Goal: Transaction & Acquisition: Purchase product/service

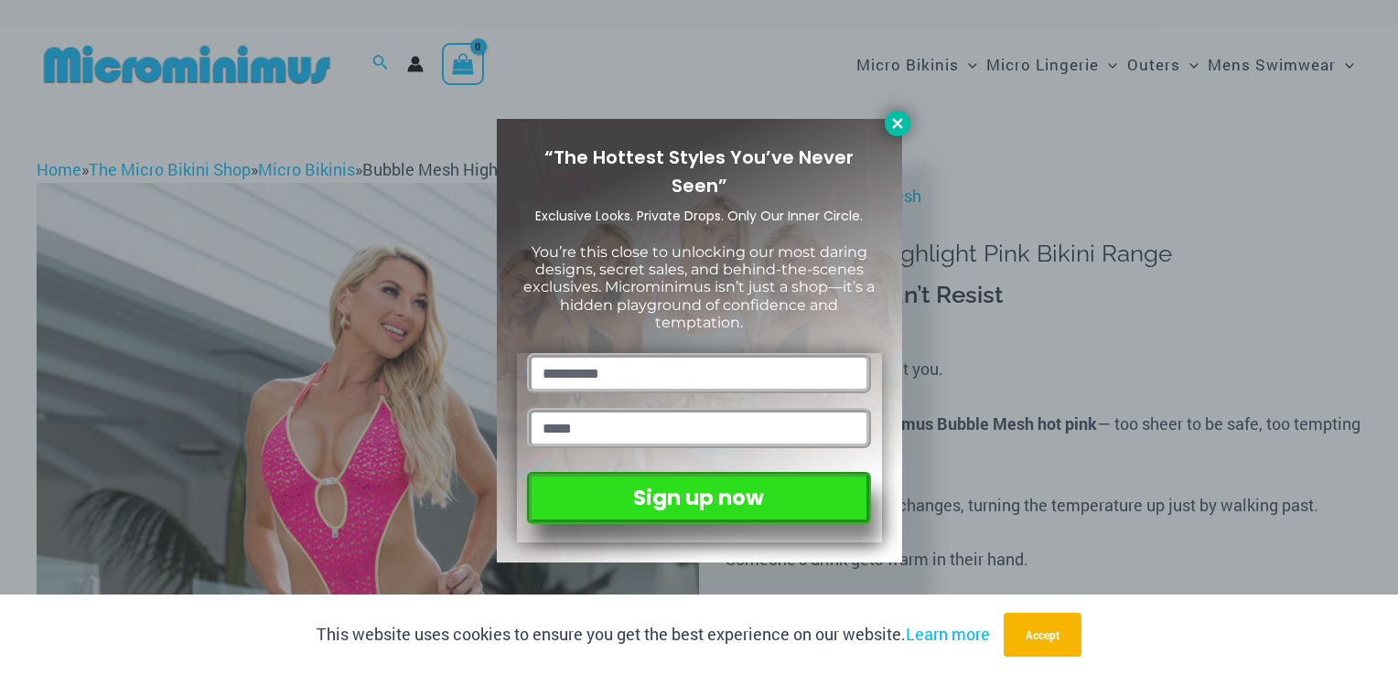
click at [903, 115] on icon at bounding box center [897, 123] width 16 height 16
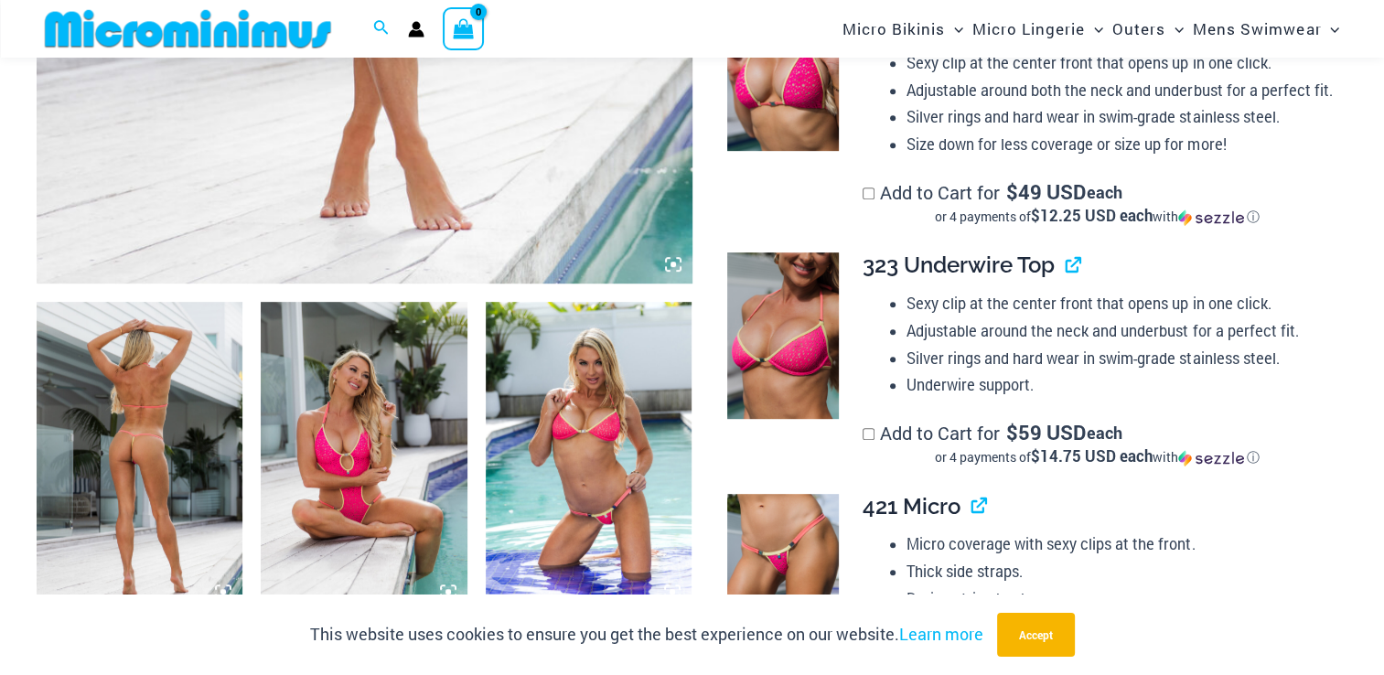
scroll to position [899, 0]
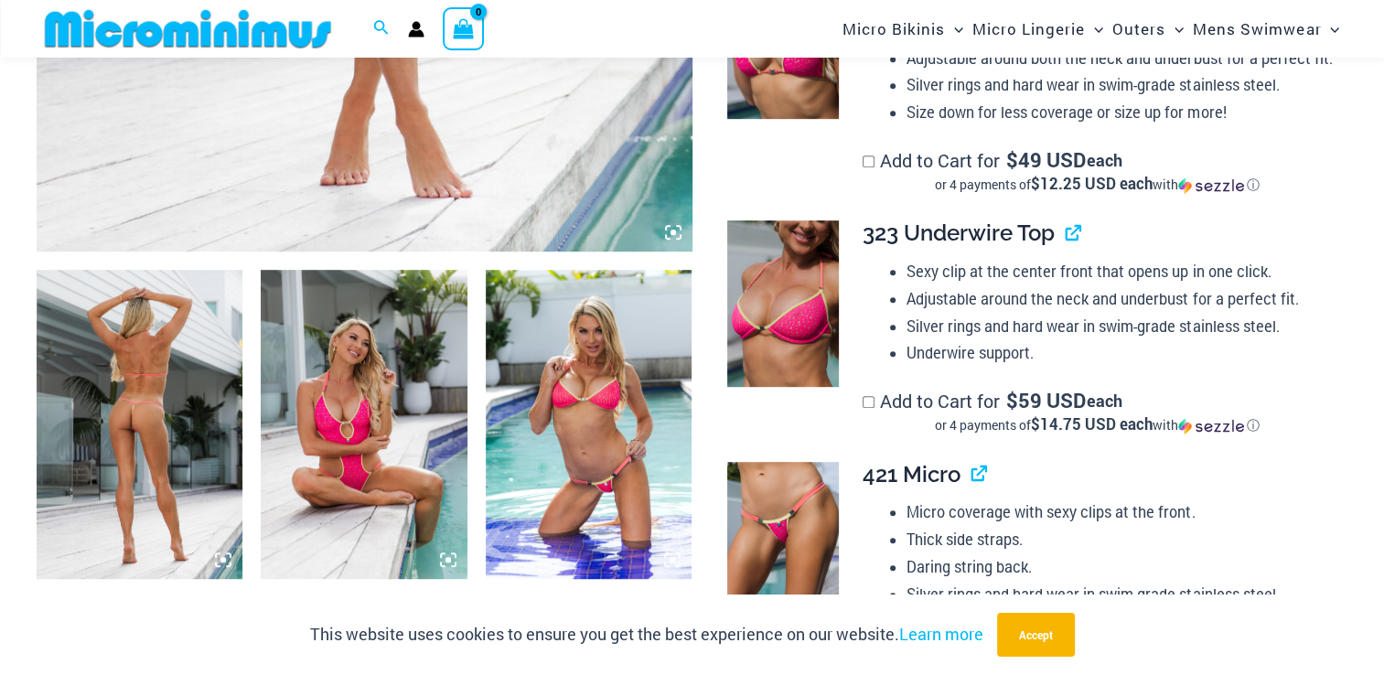
click at [610, 415] on img at bounding box center [589, 424] width 206 height 309
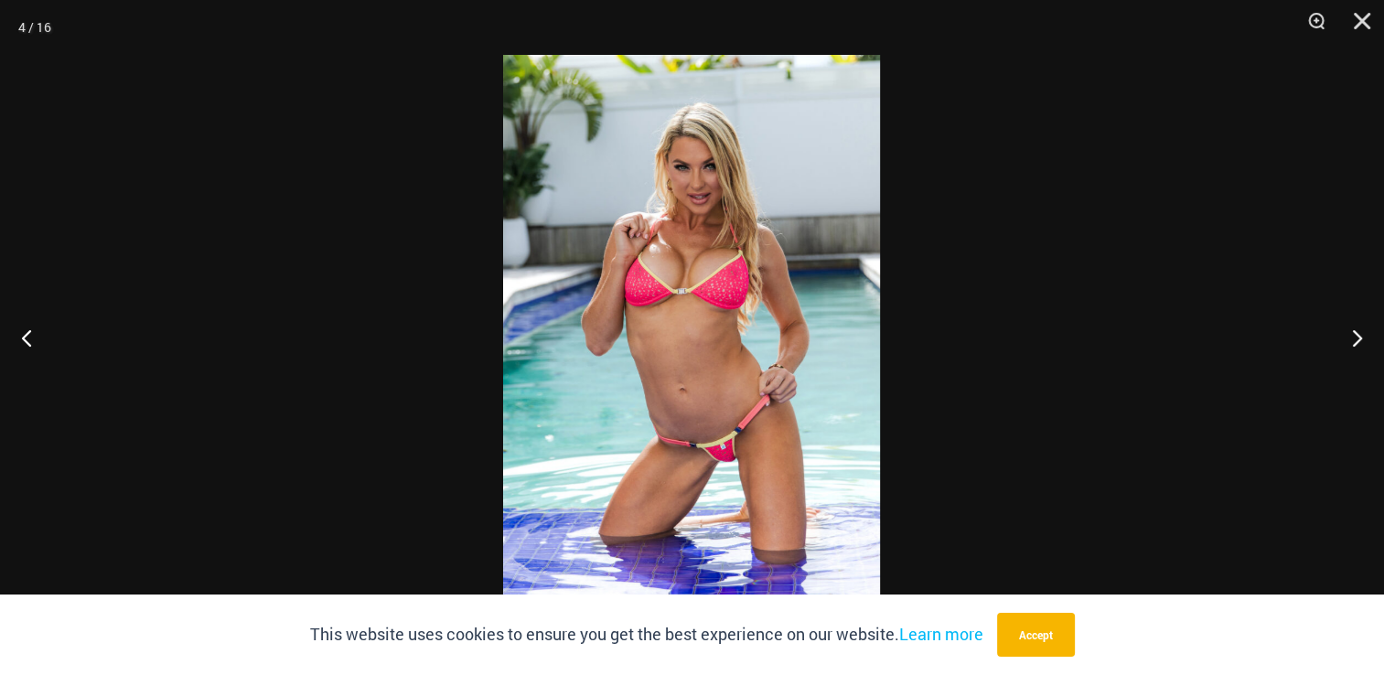
click at [687, 318] on img at bounding box center [691, 338] width 377 height 566
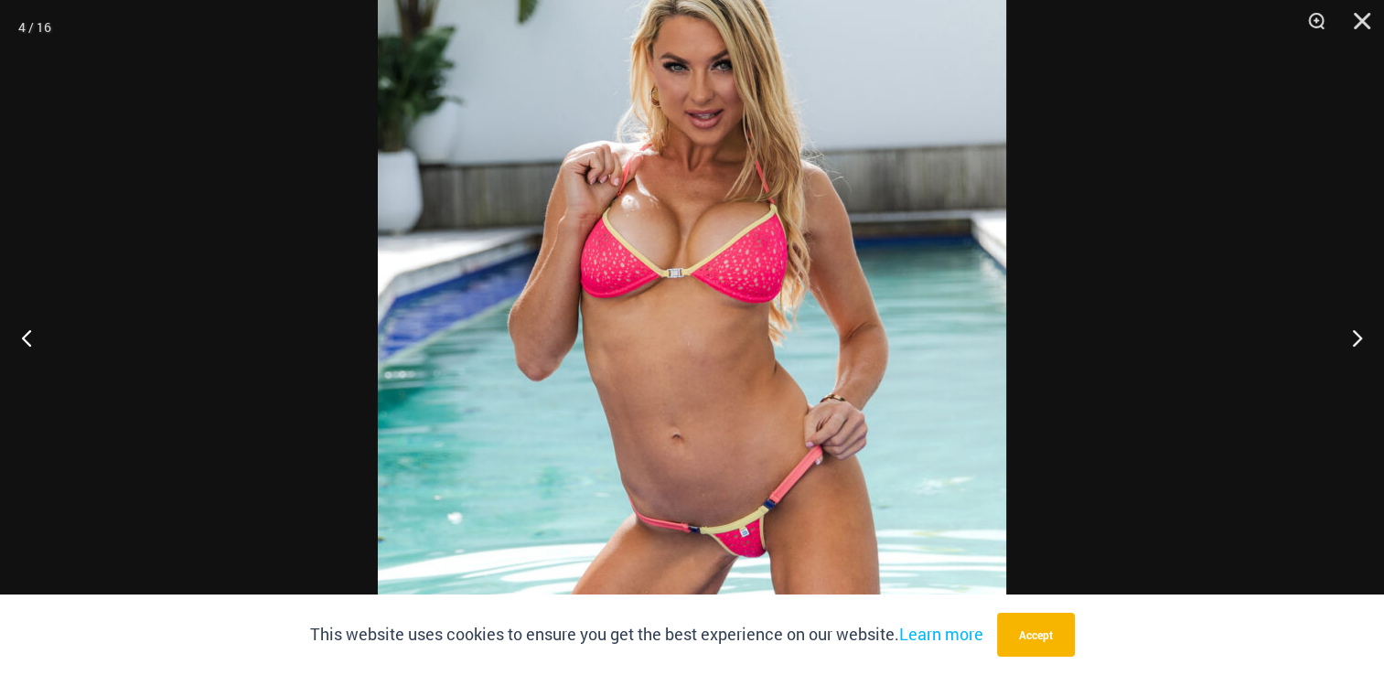
click at [687, 318] on img at bounding box center [692, 350] width 629 height 943
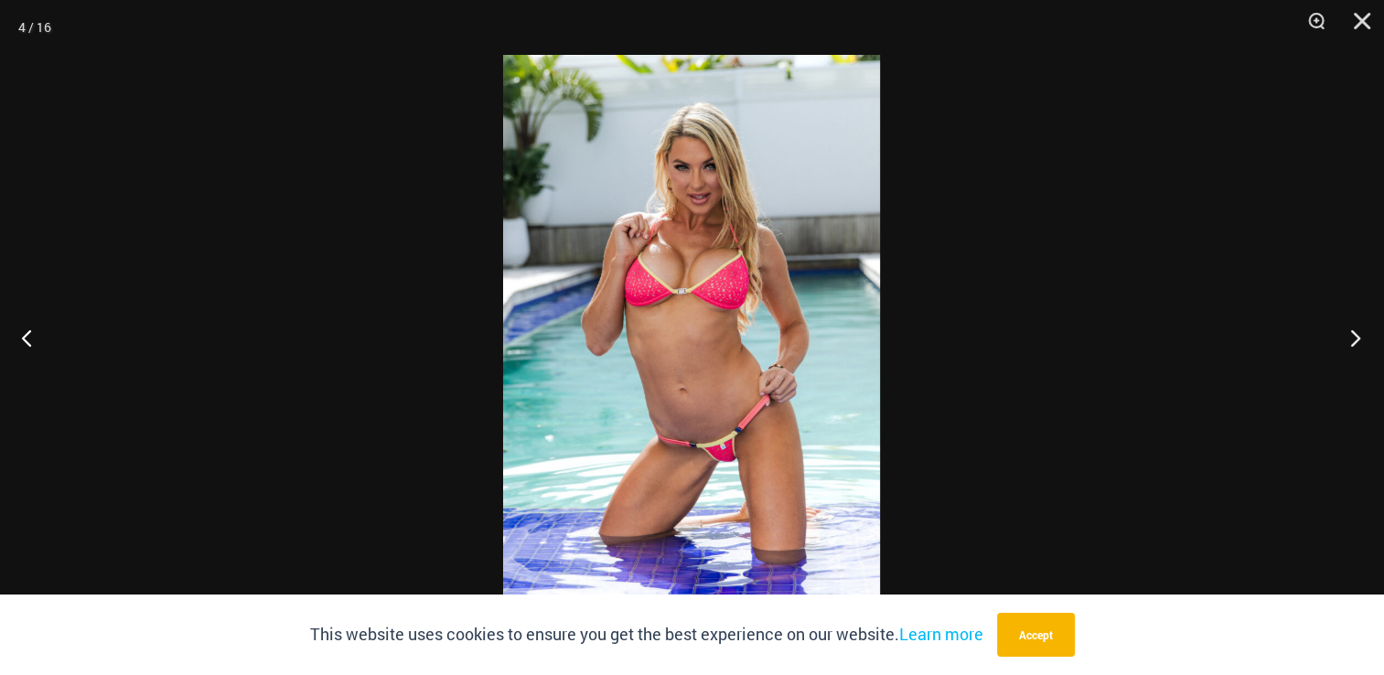
click at [1356, 339] on button "Next" at bounding box center [1350, 338] width 69 height 92
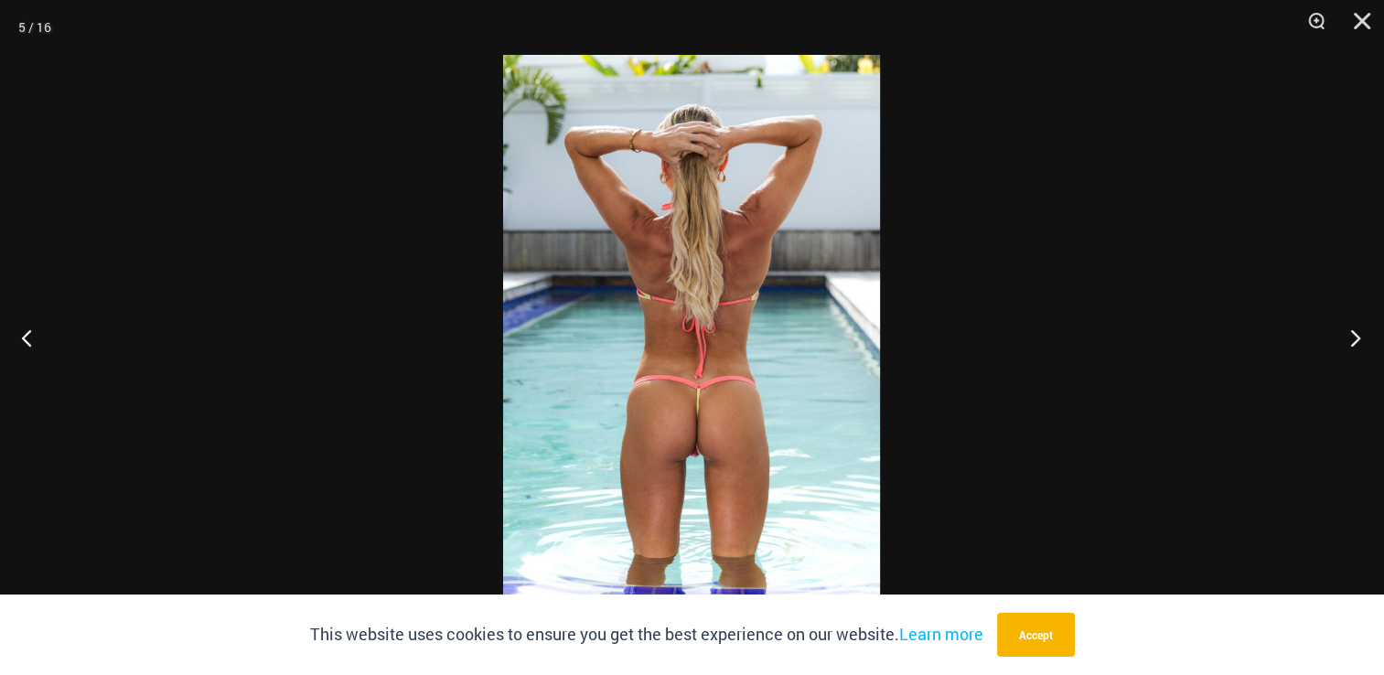
click at [1356, 339] on button "Next" at bounding box center [1350, 338] width 69 height 92
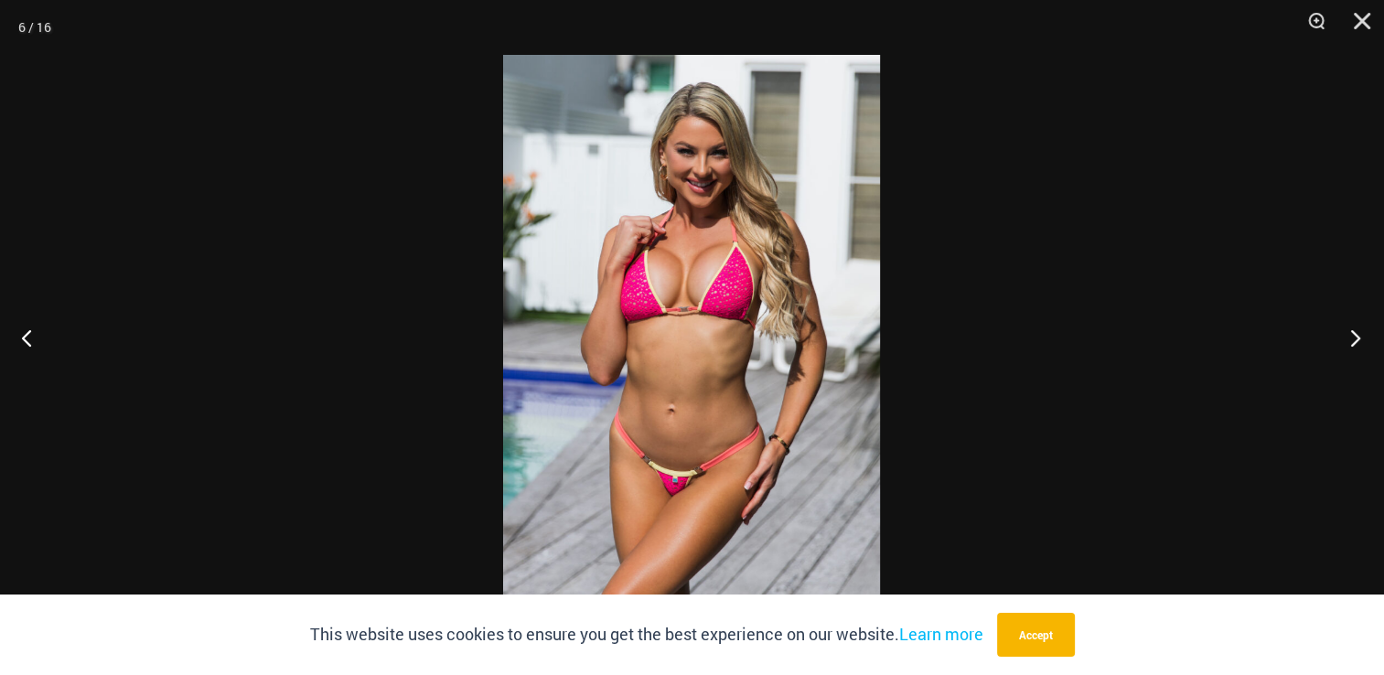
click at [1357, 339] on button "Next" at bounding box center [1350, 338] width 69 height 92
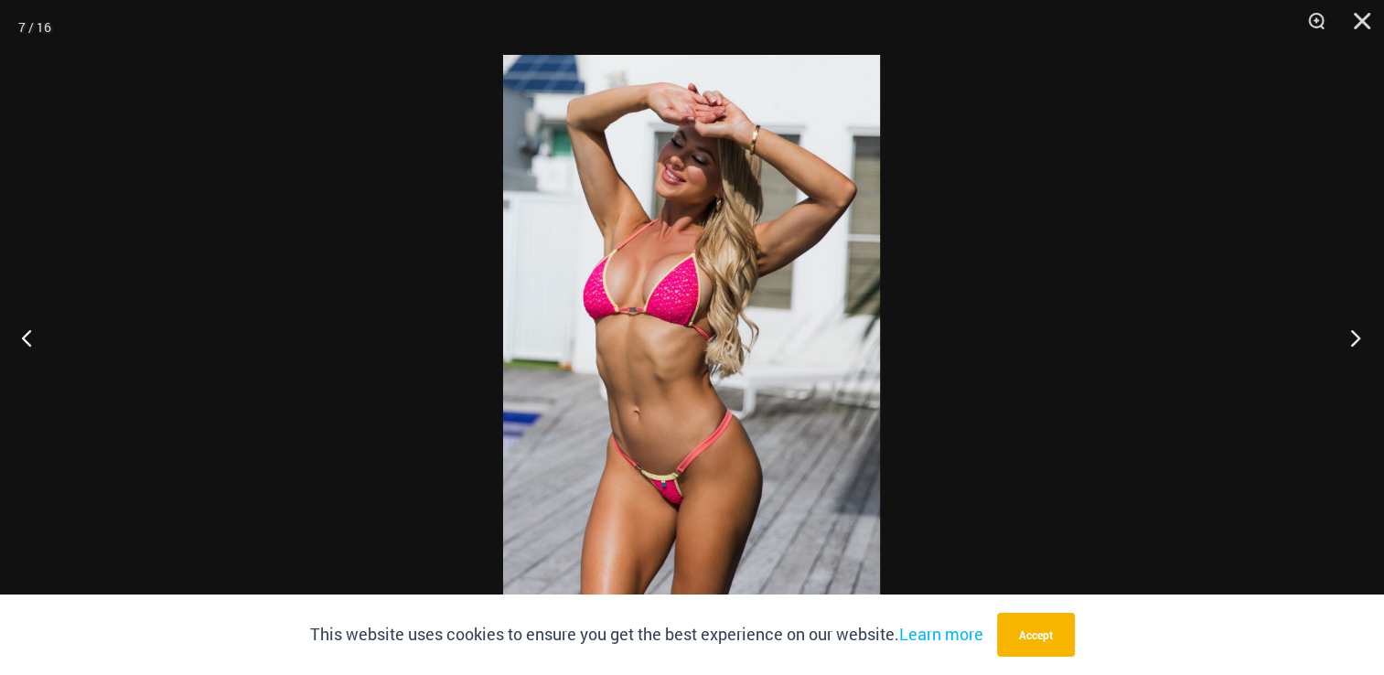
click at [1357, 339] on button "Next" at bounding box center [1350, 338] width 69 height 92
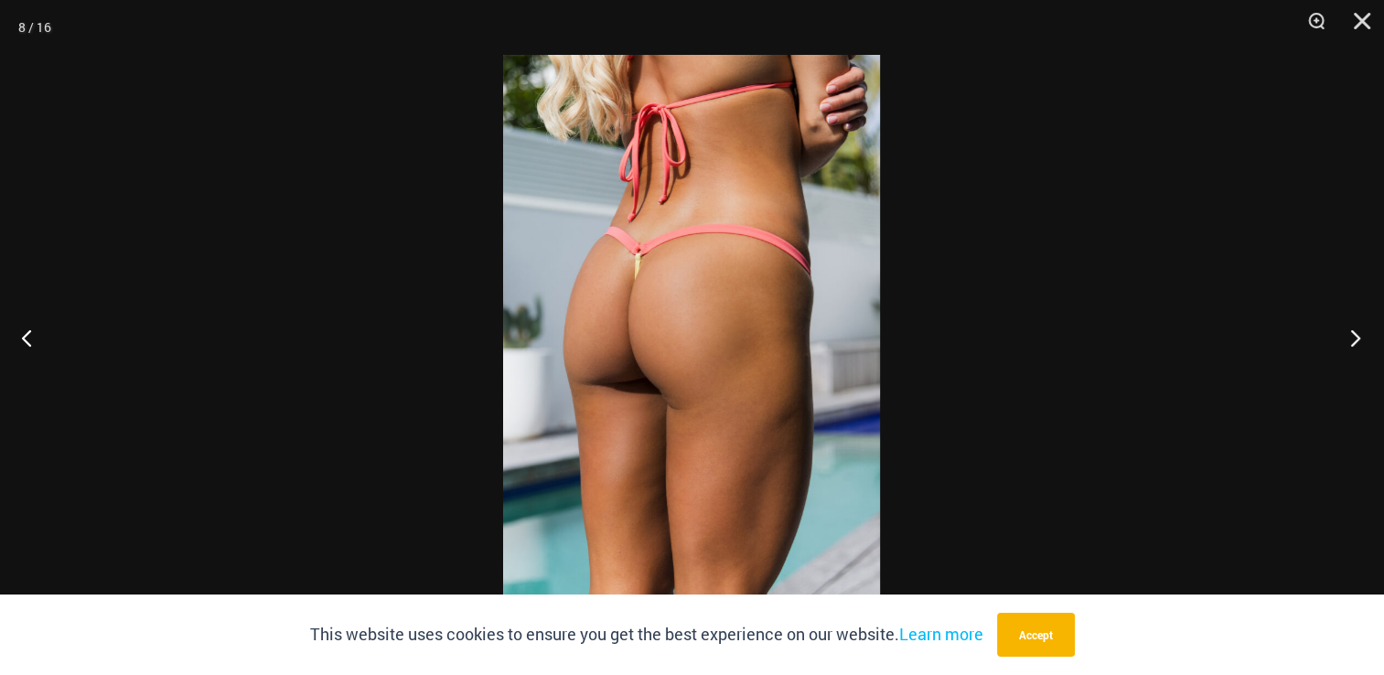
click at [1357, 339] on button "Next" at bounding box center [1350, 338] width 69 height 92
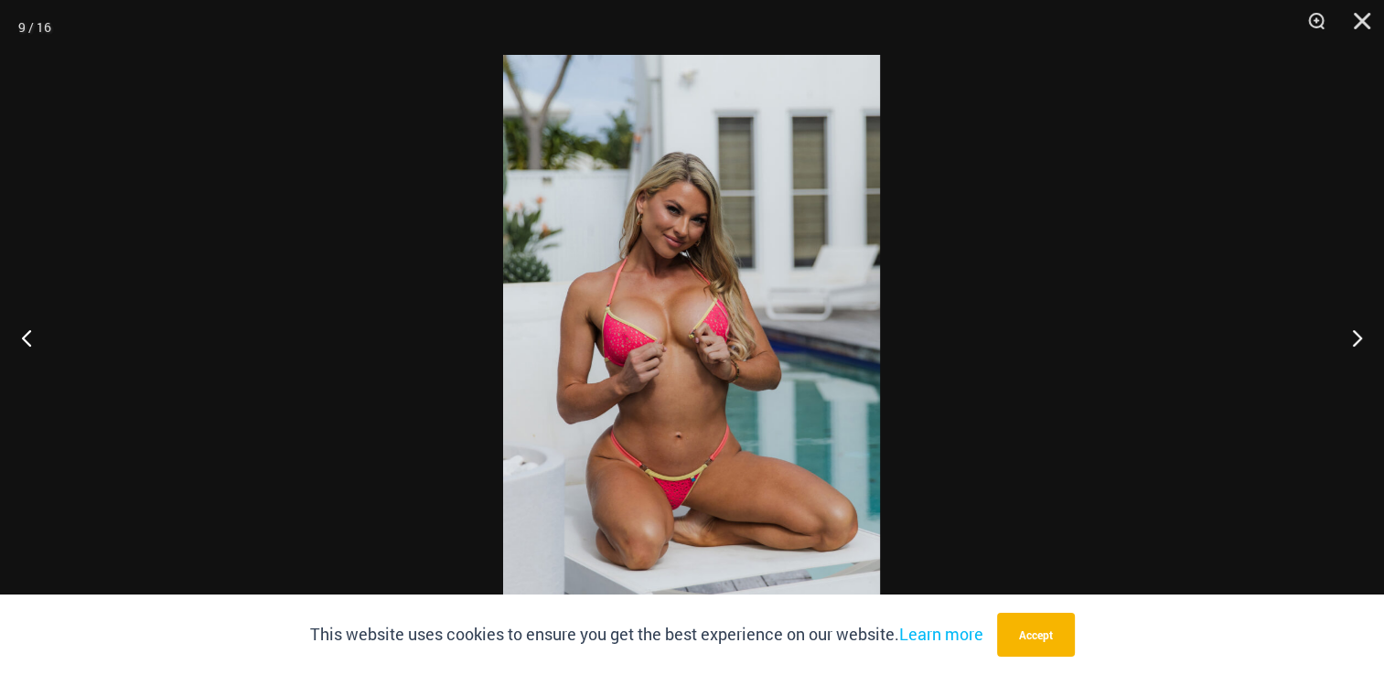
click at [670, 342] on img at bounding box center [691, 338] width 377 height 566
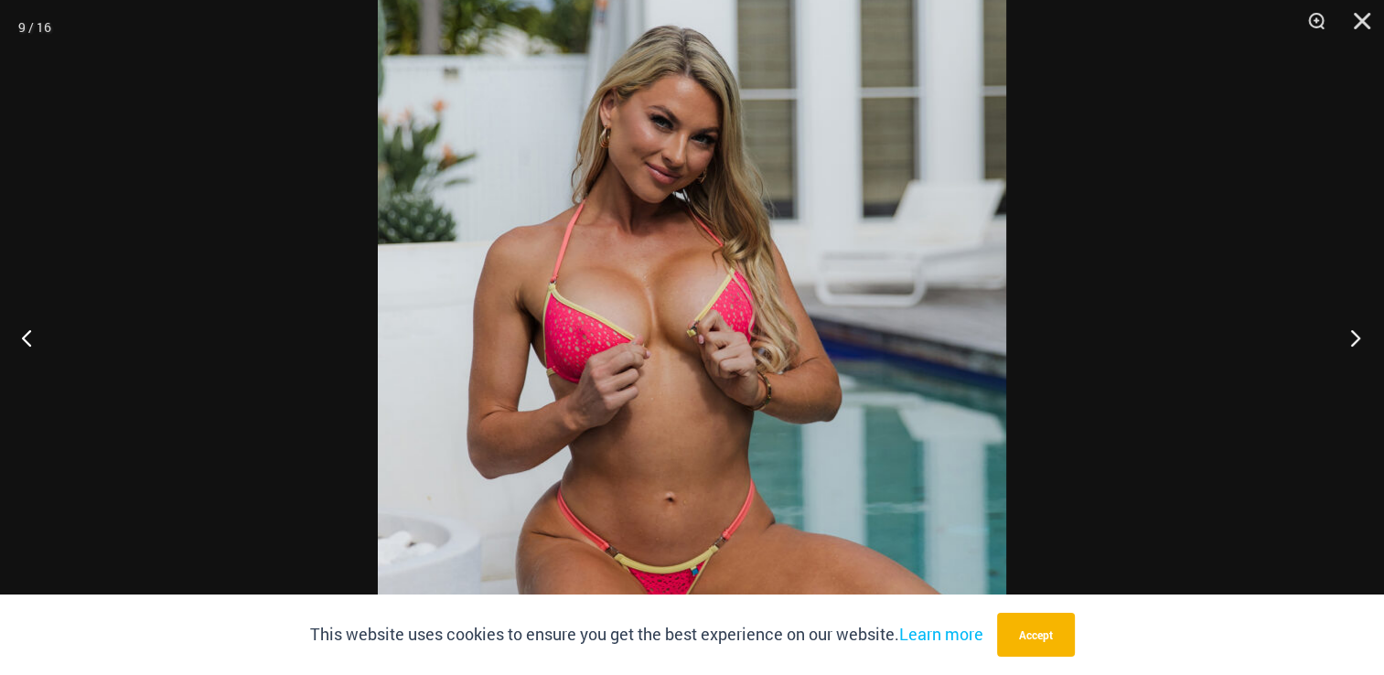
click at [1352, 339] on button "Next" at bounding box center [1350, 338] width 69 height 92
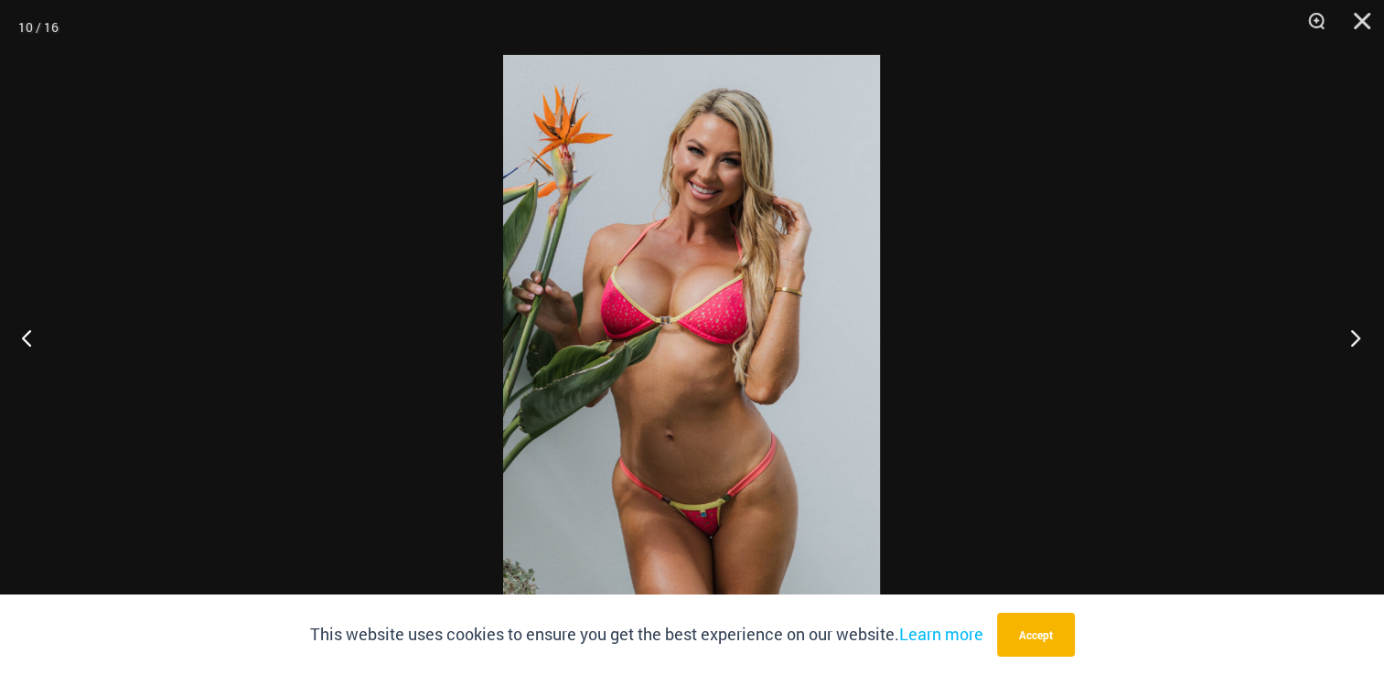
click at [1352, 339] on button "Next" at bounding box center [1350, 338] width 69 height 92
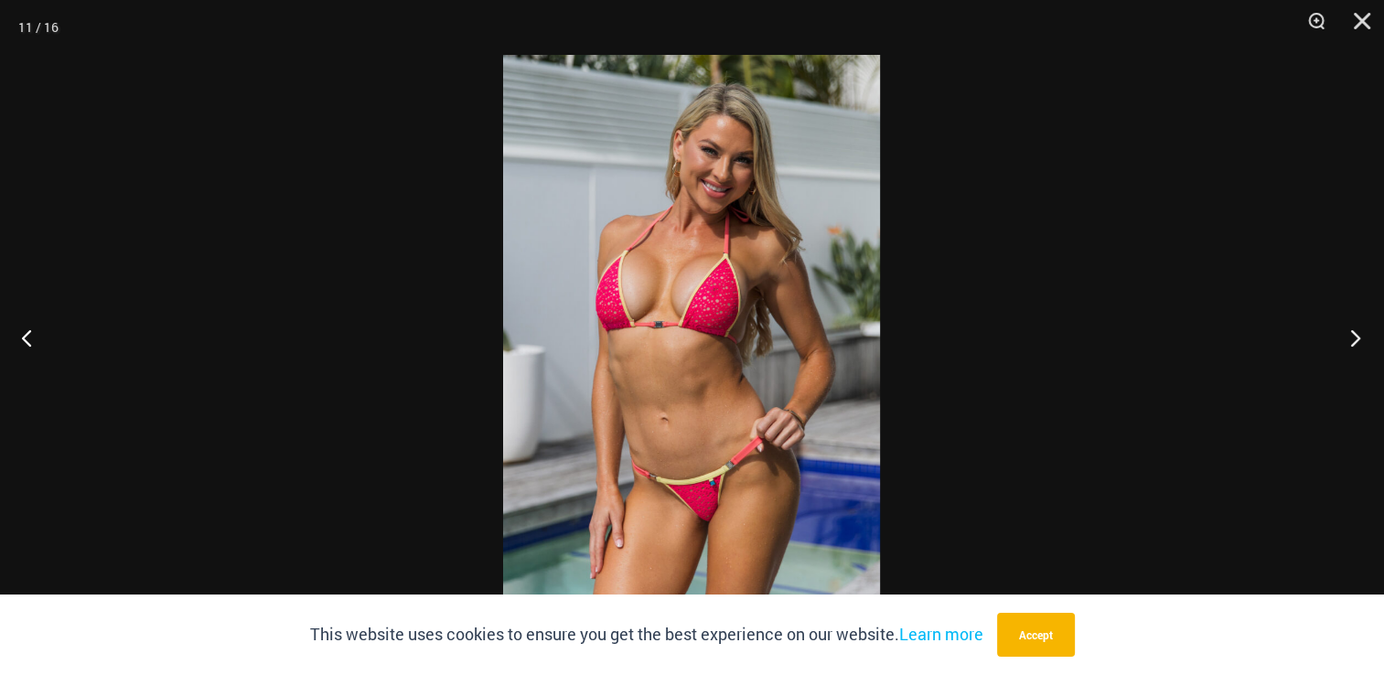
click at [1352, 339] on button "Next" at bounding box center [1350, 338] width 69 height 92
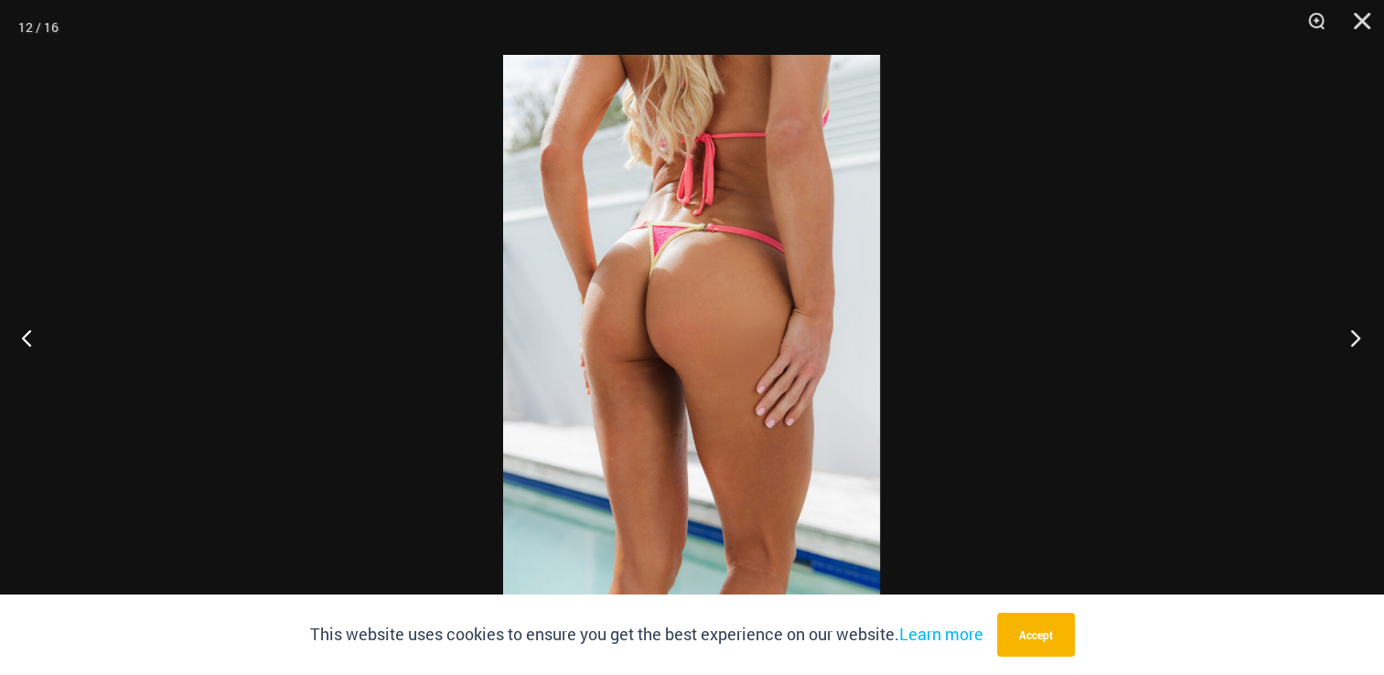
click at [1352, 339] on button "Next" at bounding box center [1350, 338] width 69 height 92
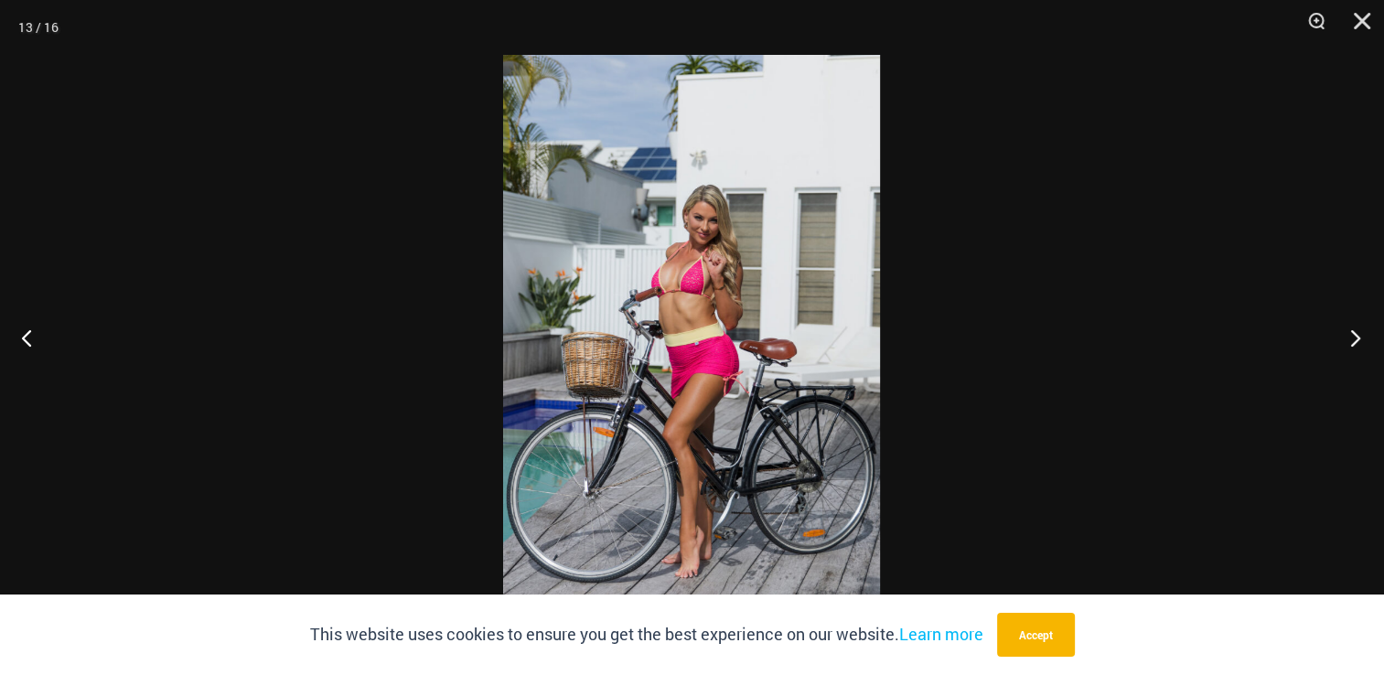
click at [1352, 339] on button "Next" at bounding box center [1350, 338] width 69 height 92
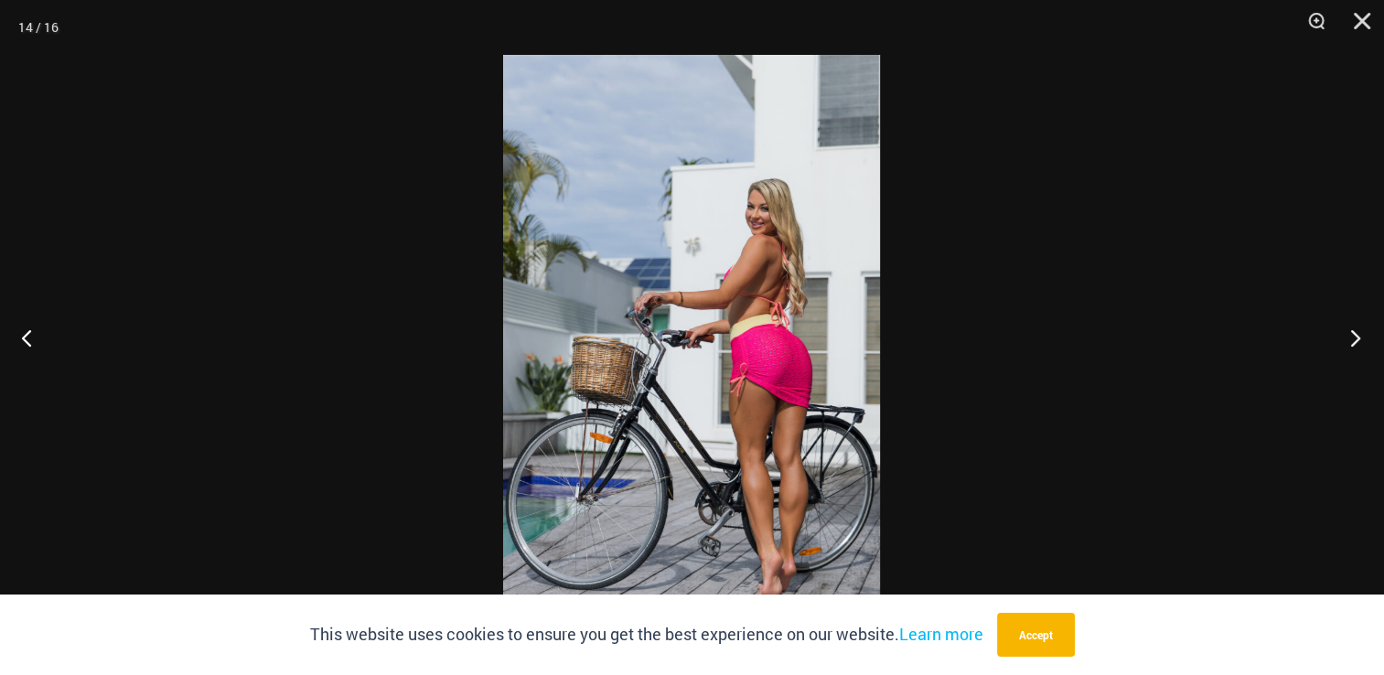
click at [1352, 339] on button "Next" at bounding box center [1350, 338] width 69 height 92
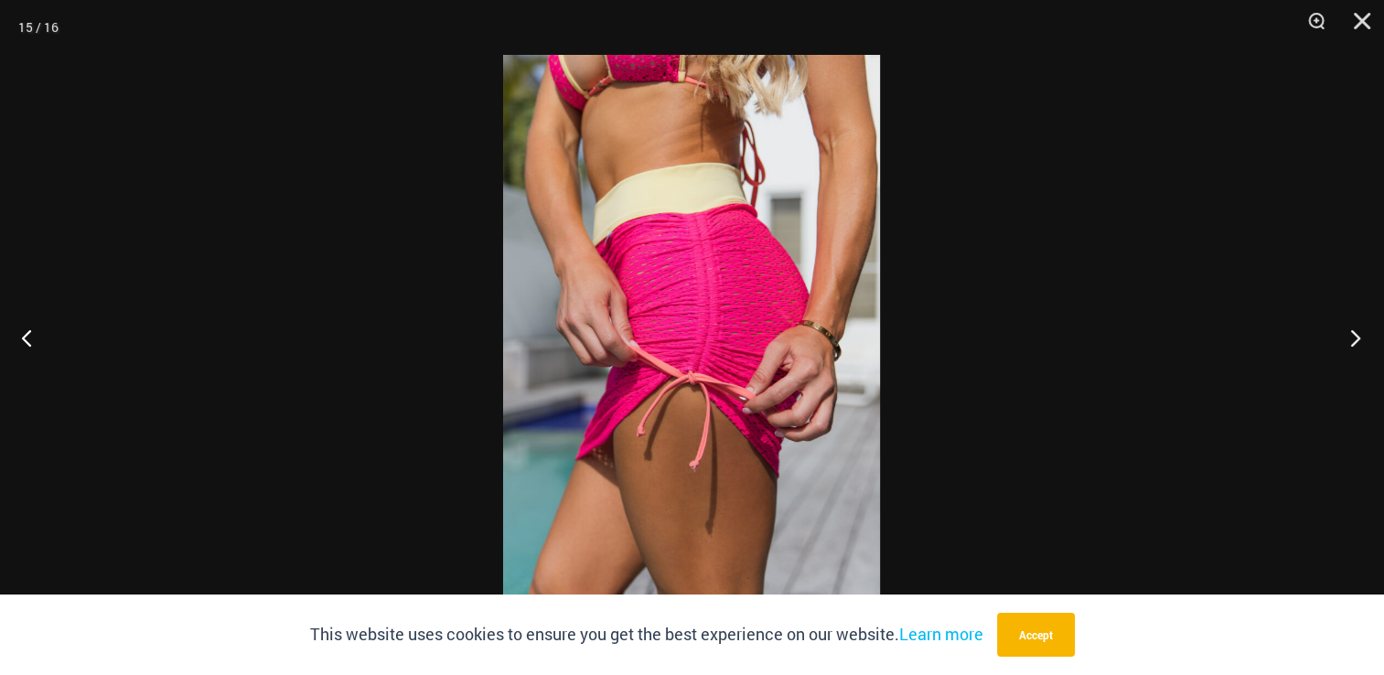
click at [1352, 339] on button "Next" at bounding box center [1350, 338] width 69 height 92
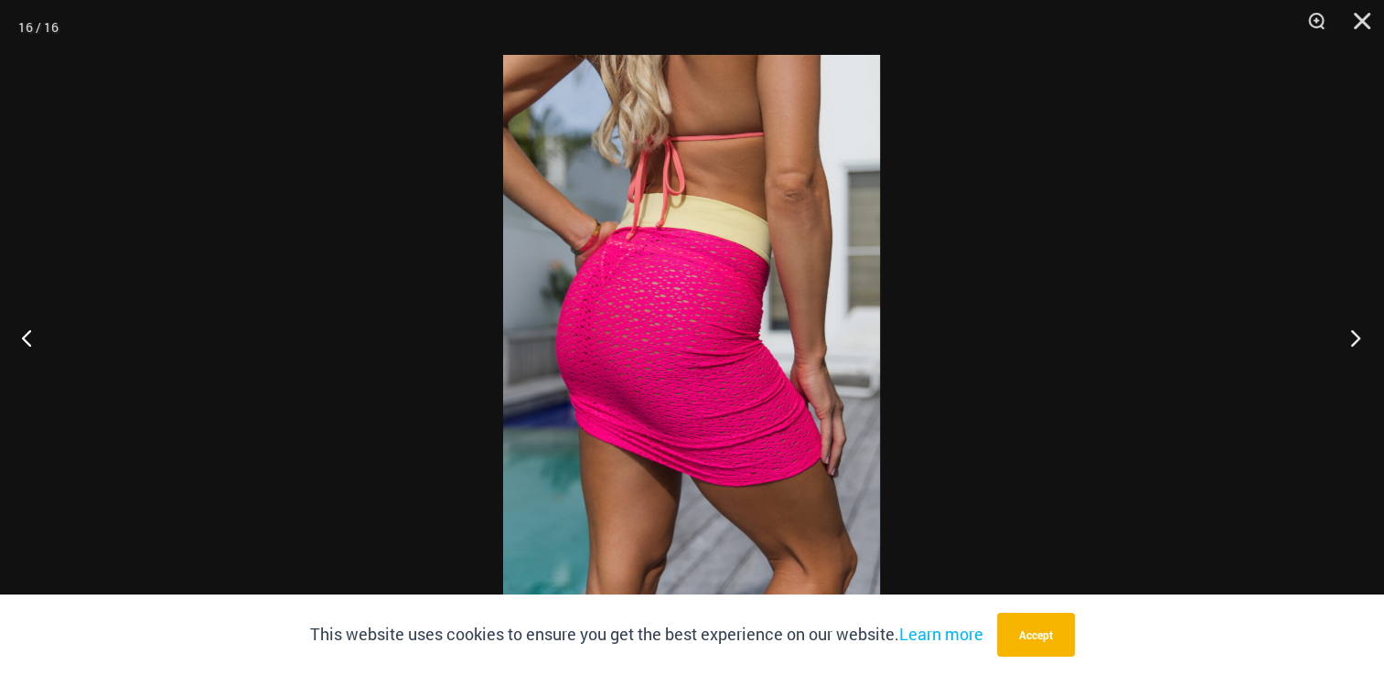
click at [1352, 339] on button "Next" at bounding box center [1350, 338] width 69 height 92
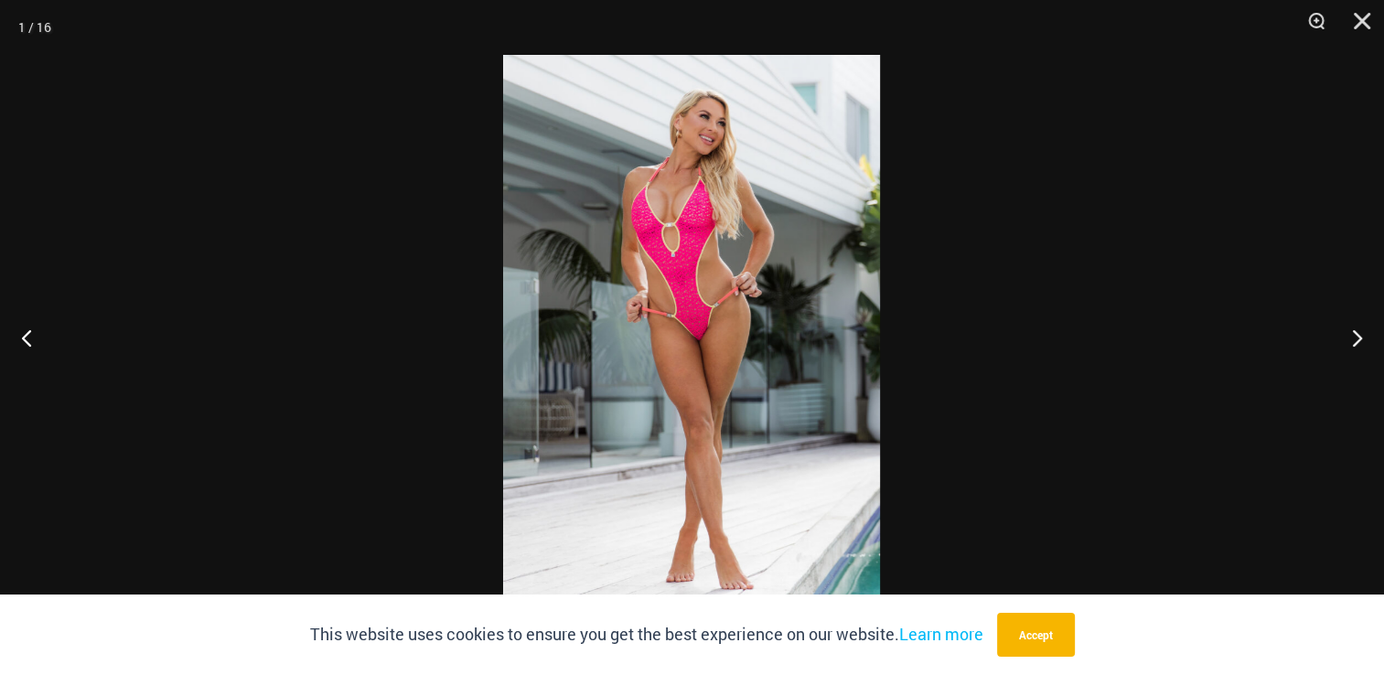
click at [717, 257] on img at bounding box center [691, 338] width 377 height 566
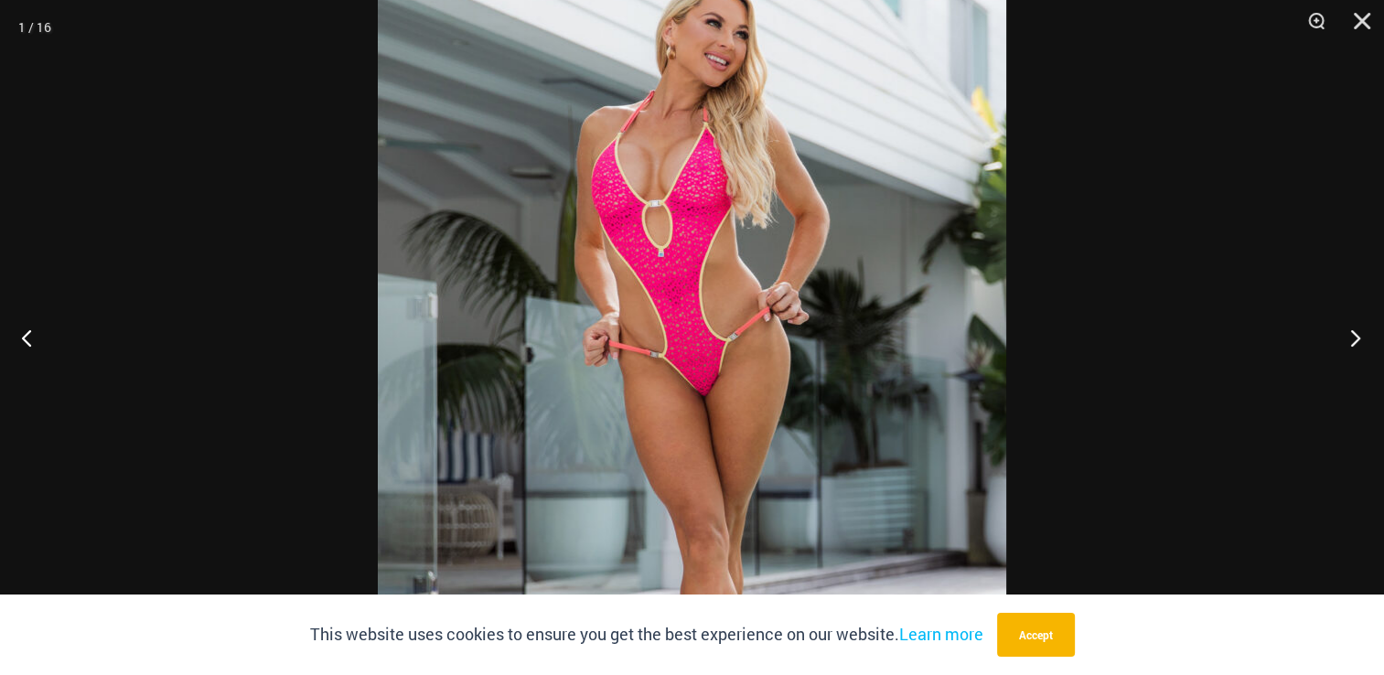
click at [1352, 336] on button "Next" at bounding box center [1350, 338] width 69 height 92
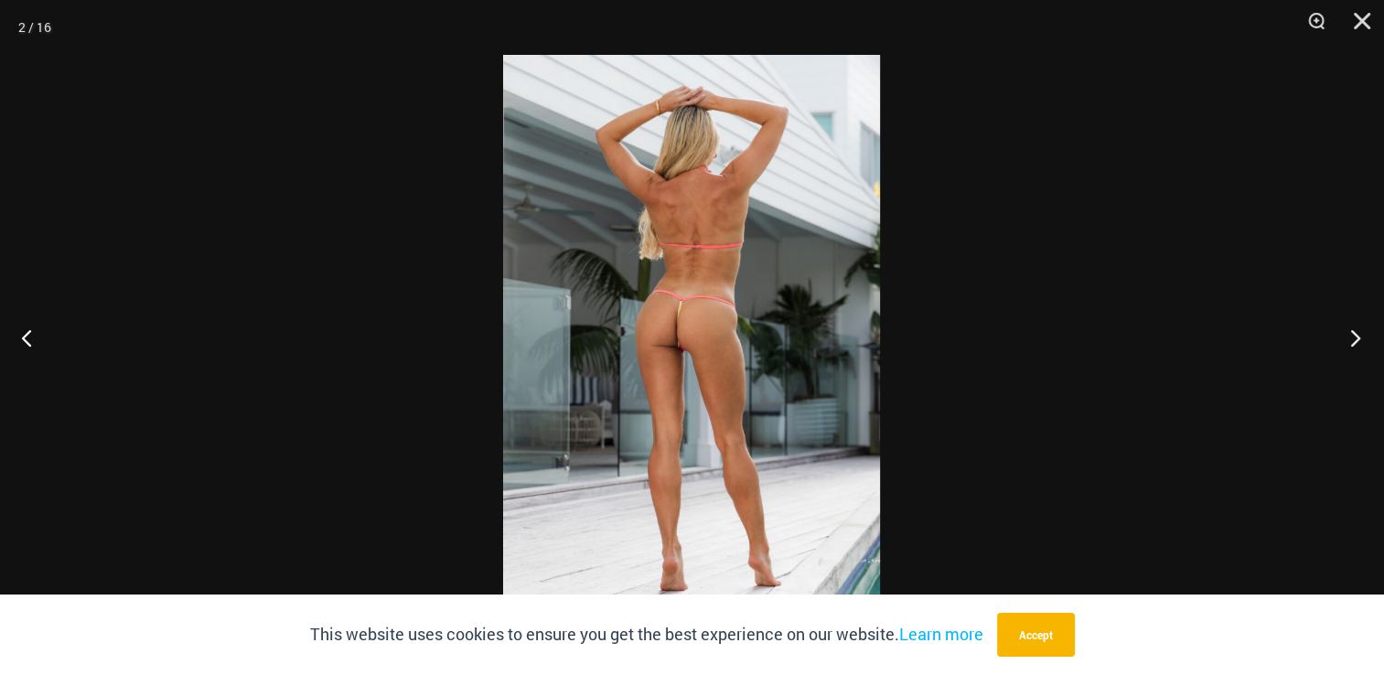
click at [1352, 336] on button "Next" at bounding box center [1350, 338] width 69 height 92
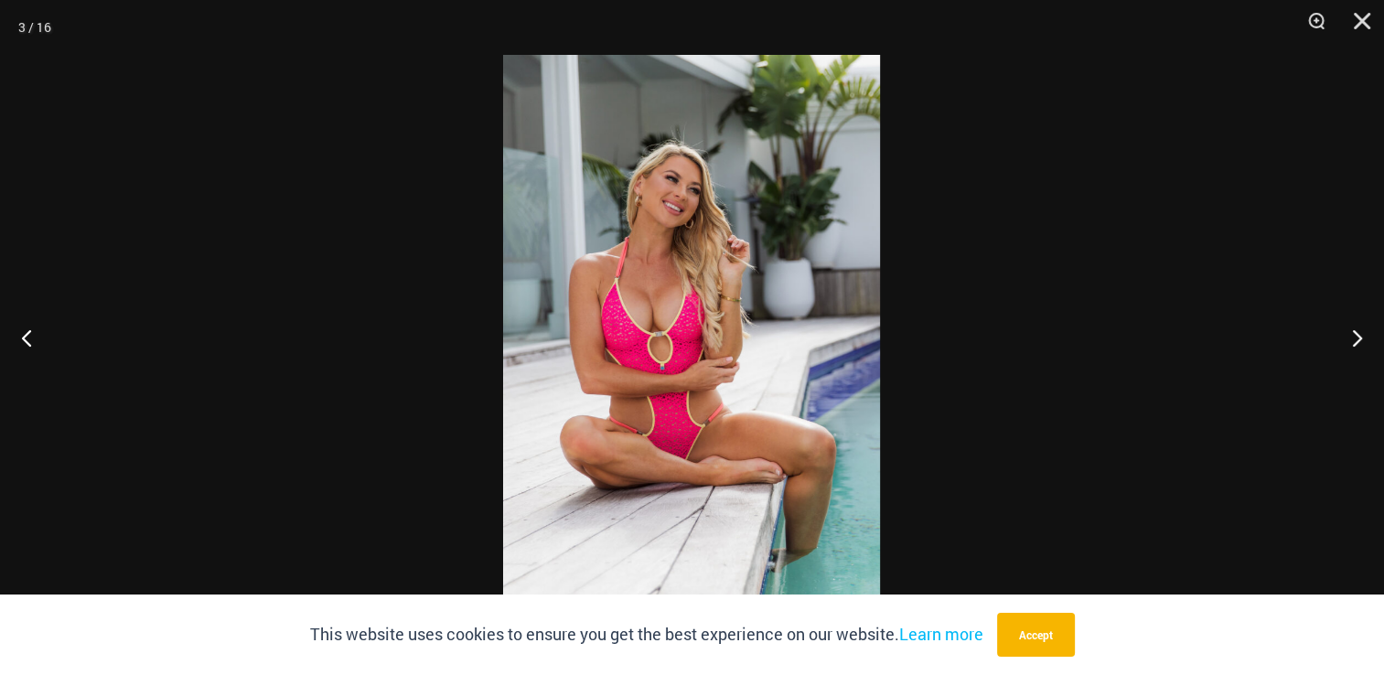
click at [674, 339] on img at bounding box center [691, 338] width 377 height 566
